Goal: Task Accomplishment & Management: Complete application form

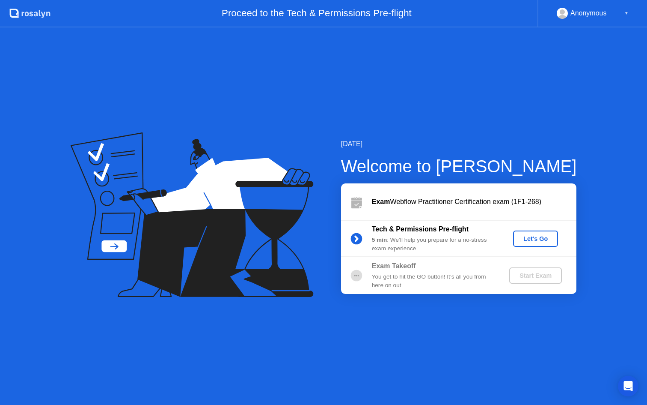
click at [521, 231] on button "Let's Go" at bounding box center [535, 238] width 45 height 16
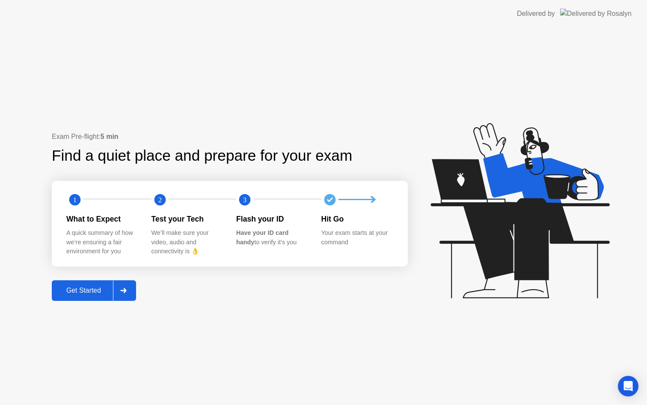
click at [113, 292] on div "Get Started" at bounding box center [83, 290] width 59 height 8
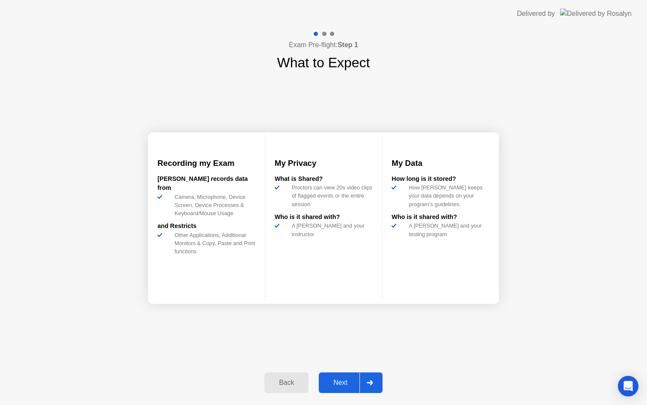
click at [348, 384] on div "Next" at bounding box center [341, 382] width 38 height 8
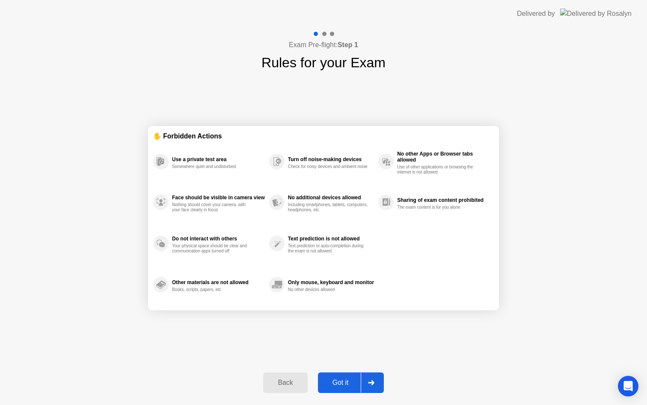
click at [346, 382] on div "Got it" at bounding box center [341, 382] width 40 height 8
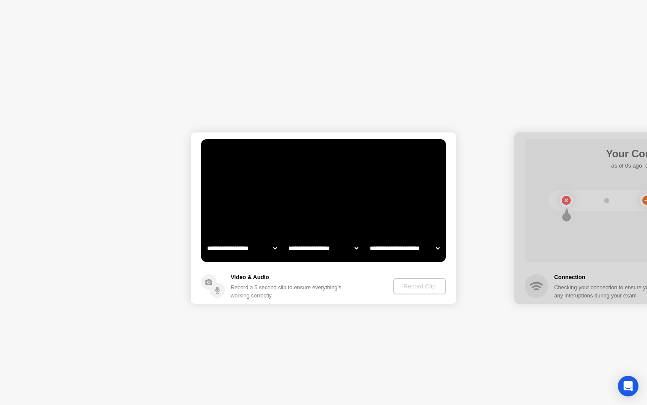
select select "**********"
select select "*******"
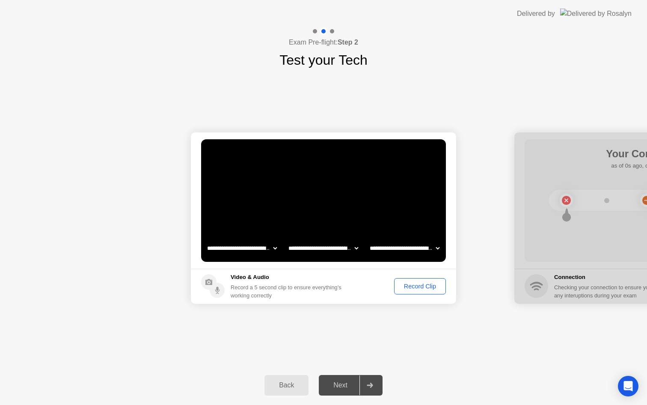
click at [410, 289] on div "Record Clip" at bounding box center [420, 286] width 46 height 7
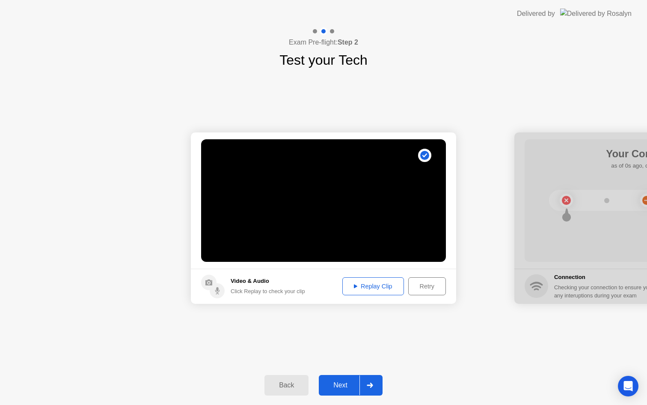
click at [345, 384] on div "Next" at bounding box center [341, 385] width 38 height 8
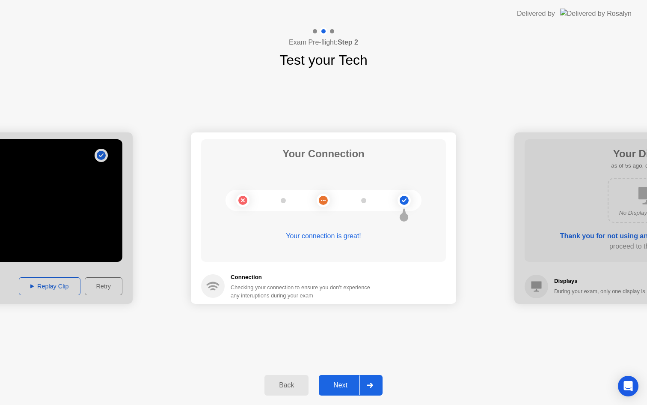
click at [340, 383] on div "Next" at bounding box center [341, 385] width 38 height 8
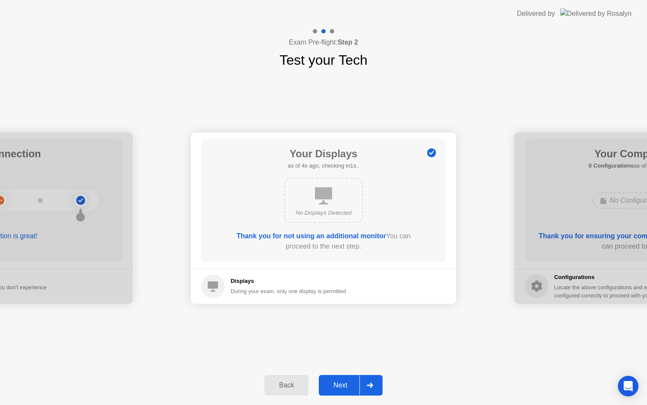
click at [352, 381] on div "Next" at bounding box center [341, 385] width 38 height 8
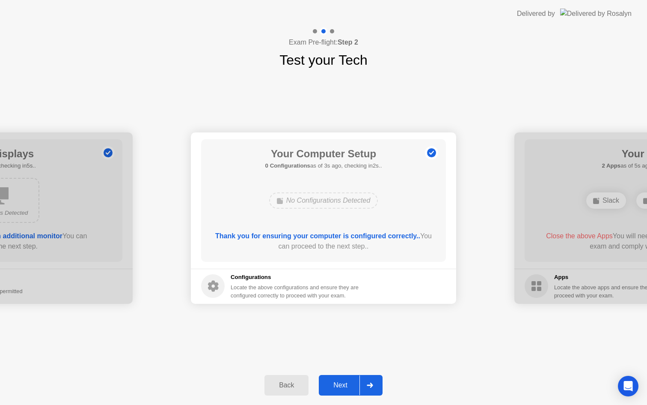
click at [342, 388] on div "Next" at bounding box center [341, 385] width 38 height 8
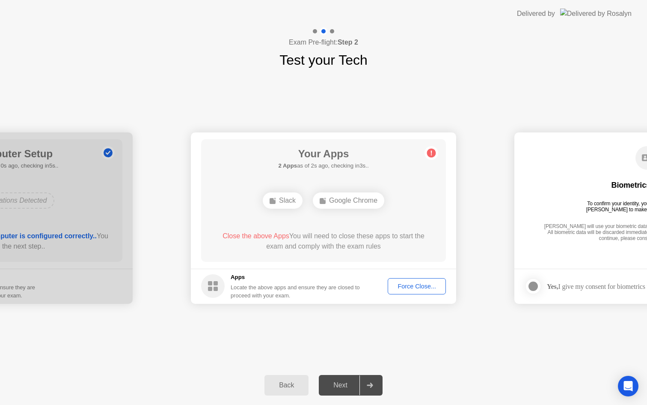
click at [405, 288] on div "Force Close..." at bounding box center [417, 286] width 52 height 7
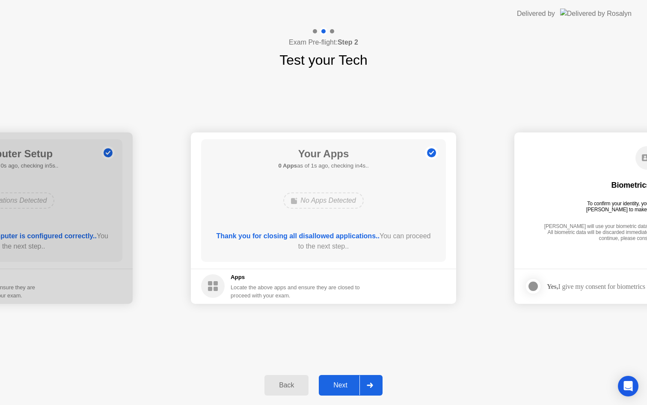
click at [340, 383] on div "Next" at bounding box center [341, 385] width 38 height 8
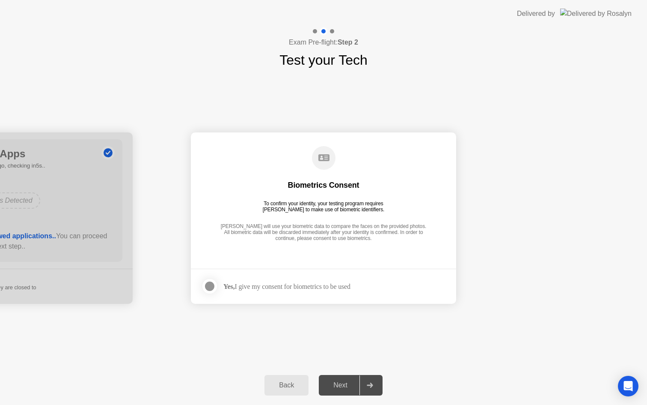
click at [212, 283] on div at bounding box center [210, 286] width 10 height 10
click at [337, 388] on div "Next" at bounding box center [341, 385] width 38 height 8
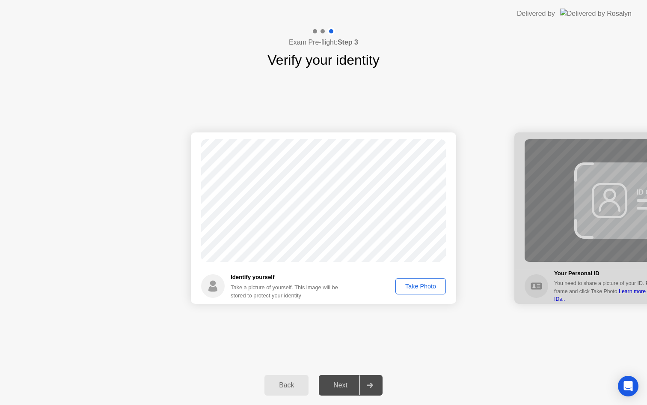
click at [412, 286] on div "Take Photo" at bounding box center [421, 286] width 45 height 7
click at [419, 283] on div "Retake" at bounding box center [426, 286] width 33 height 7
click at [419, 283] on div "Take Photo" at bounding box center [421, 286] width 45 height 7
click at [343, 384] on div "Next" at bounding box center [341, 385] width 38 height 8
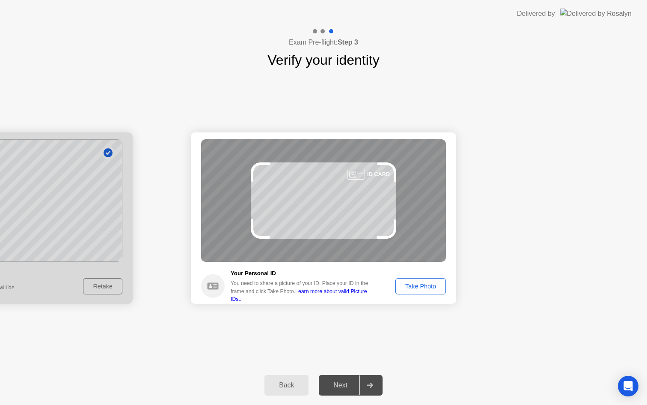
click at [409, 291] on button "Take Photo" at bounding box center [421, 286] width 51 height 16
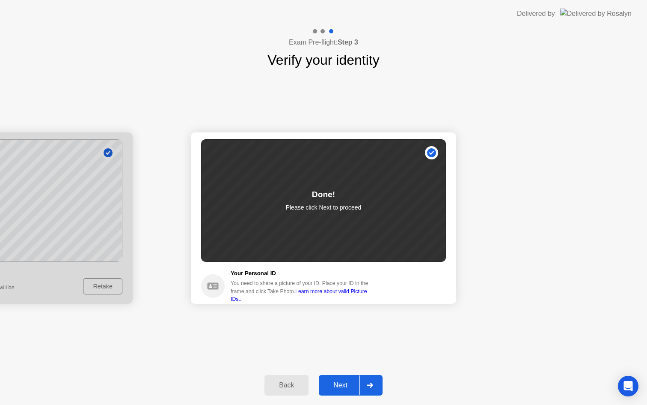
click at [345, 389] on div "Next" at bounding box center [341, 385] width 38 height 8
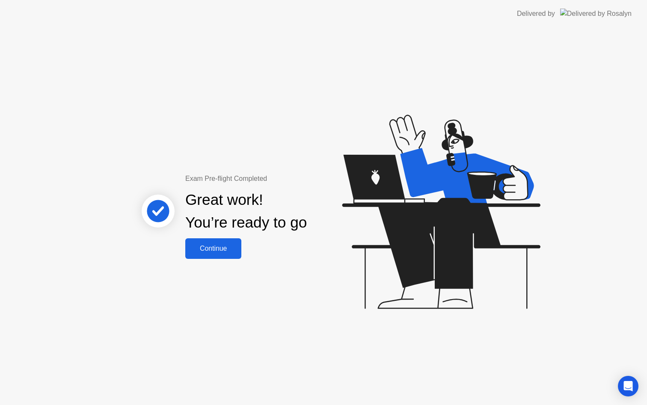
click at [227, 255] on button "Continue" at bounding box center [213, 248] width 56 height 21
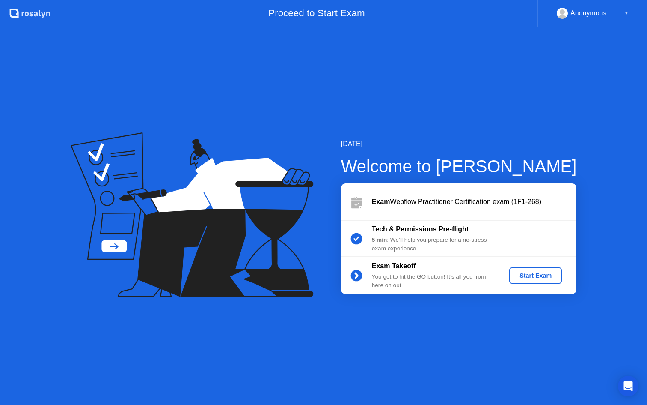
click at [521, 274] on div "Start Exam" at bounding box center [536, 275] width 46 height 7
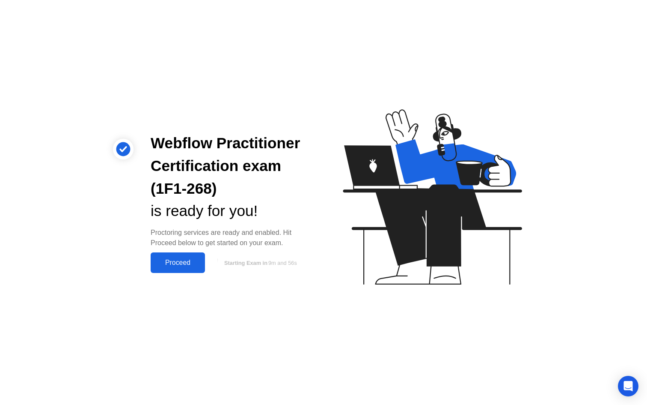
click at [192, 262] on div "Proceed" at bounding box center [177, 263] width 49 height 8
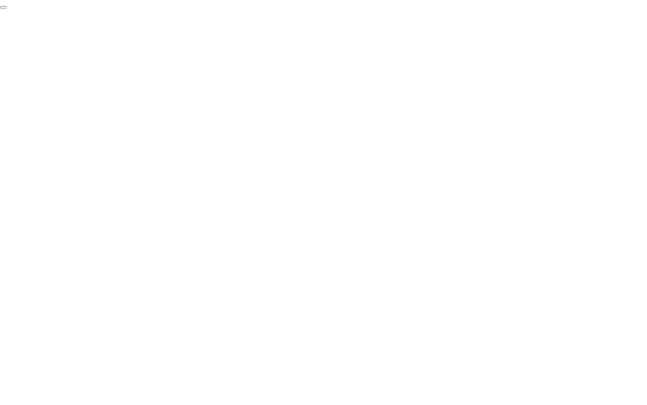
click div "End Proctoring Session"
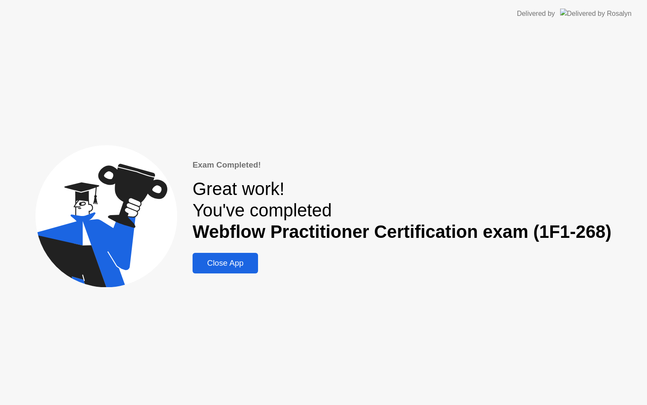
click at [247, 263] on div "Close App" at bounding box center [225, 262] width 60 height 9
